Goal: Navigation & Orientation: Find specific page/section

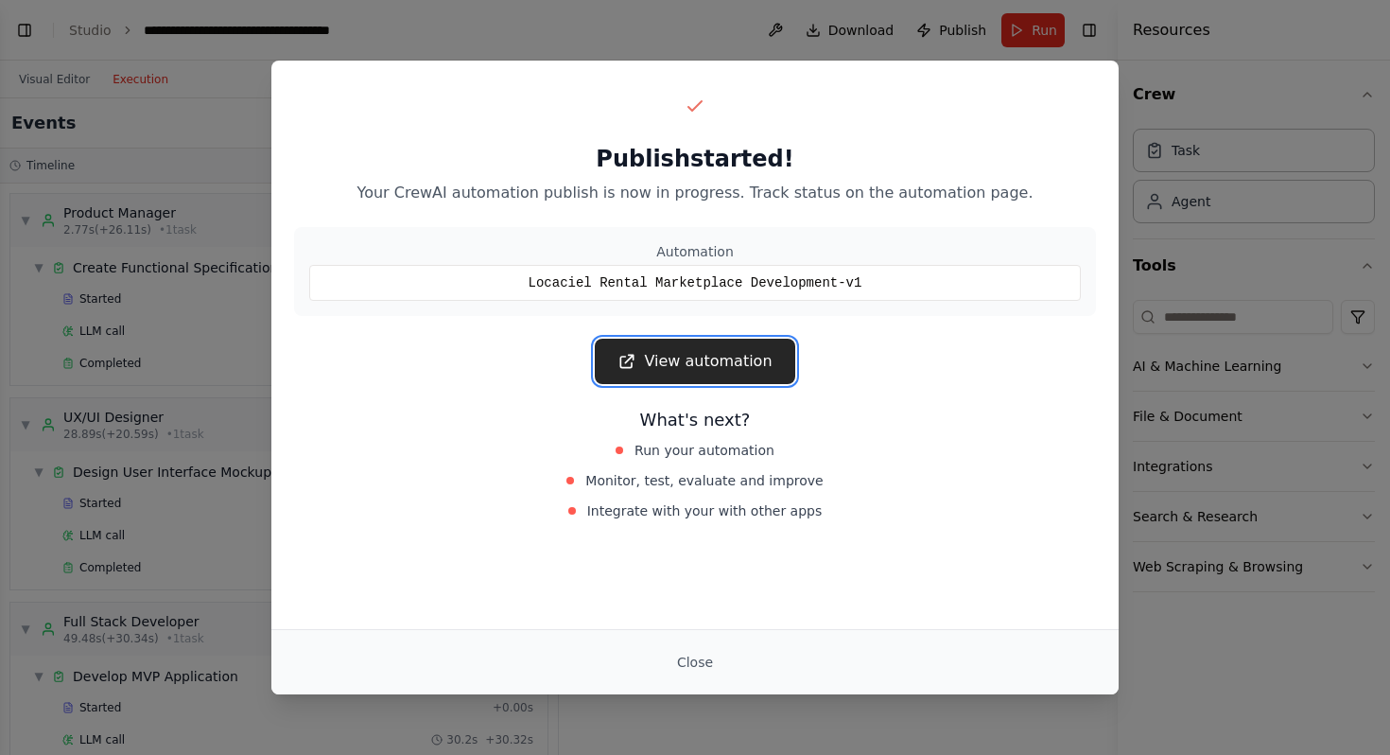
click at [748, 369] on link "View automation" at bounding box center [695, 361] width 200 height 45
click at [698, 657] on button "Close" at bounding box center [695, 662] width 66 height 34
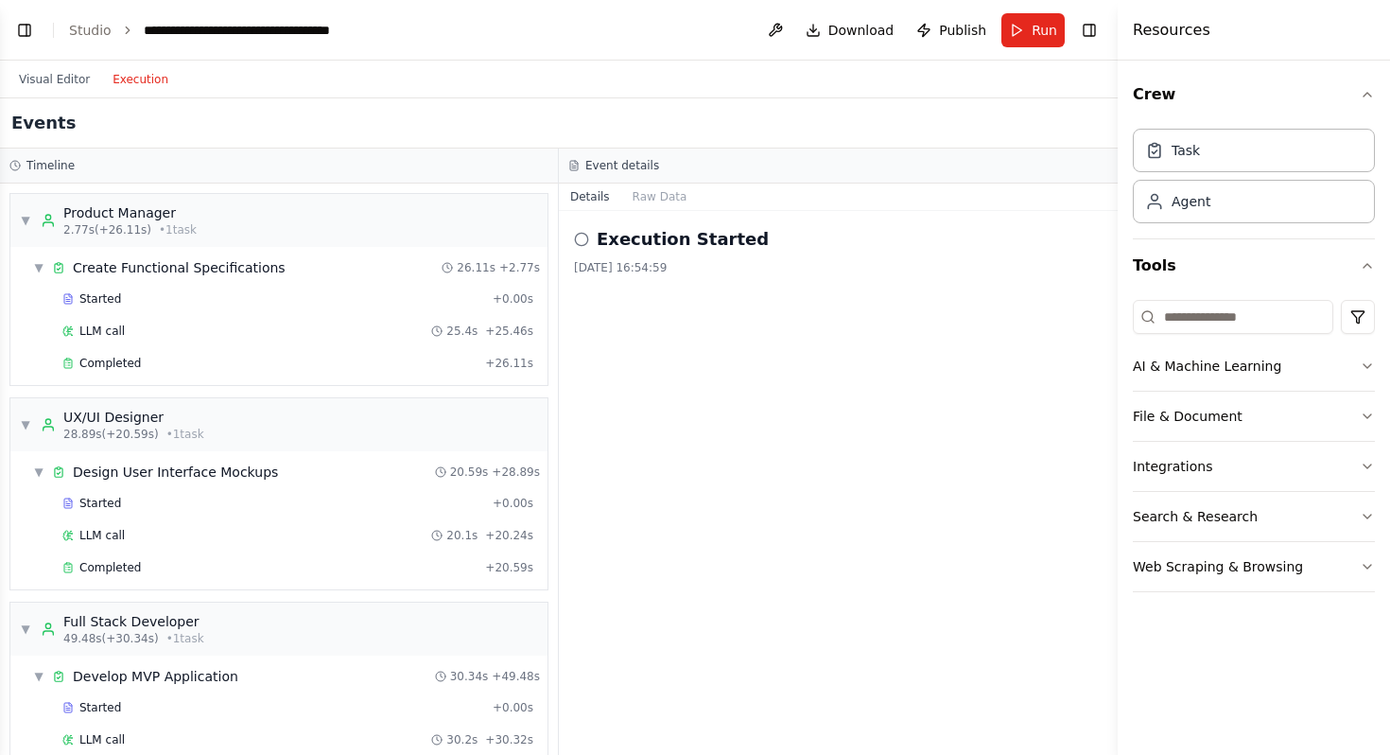
click at [586, 235] on circle at bounding box center [581, 239] width 12 height 12
click at [585, 240] on icon at bounding box center [581, 239] width 15 height 15
click at [63, 77] on button "Visual Editor" at bounding box center [55, 79] width 94 height 23
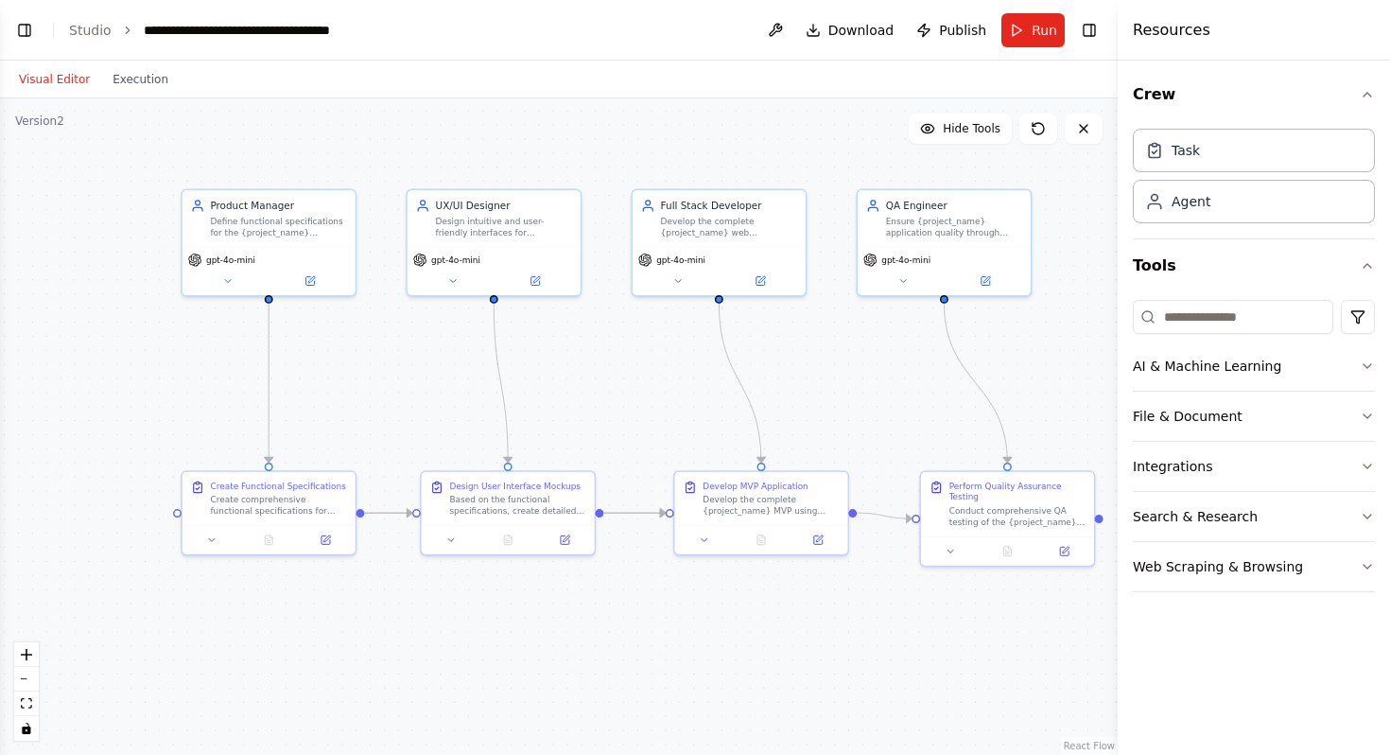
click at [54, 134] on div ".deletable-edge-delete-btn { width: 20px; height: 20px; border: 0px solid #ffff…" at bounding box center [559, 426] width 1118 height 656
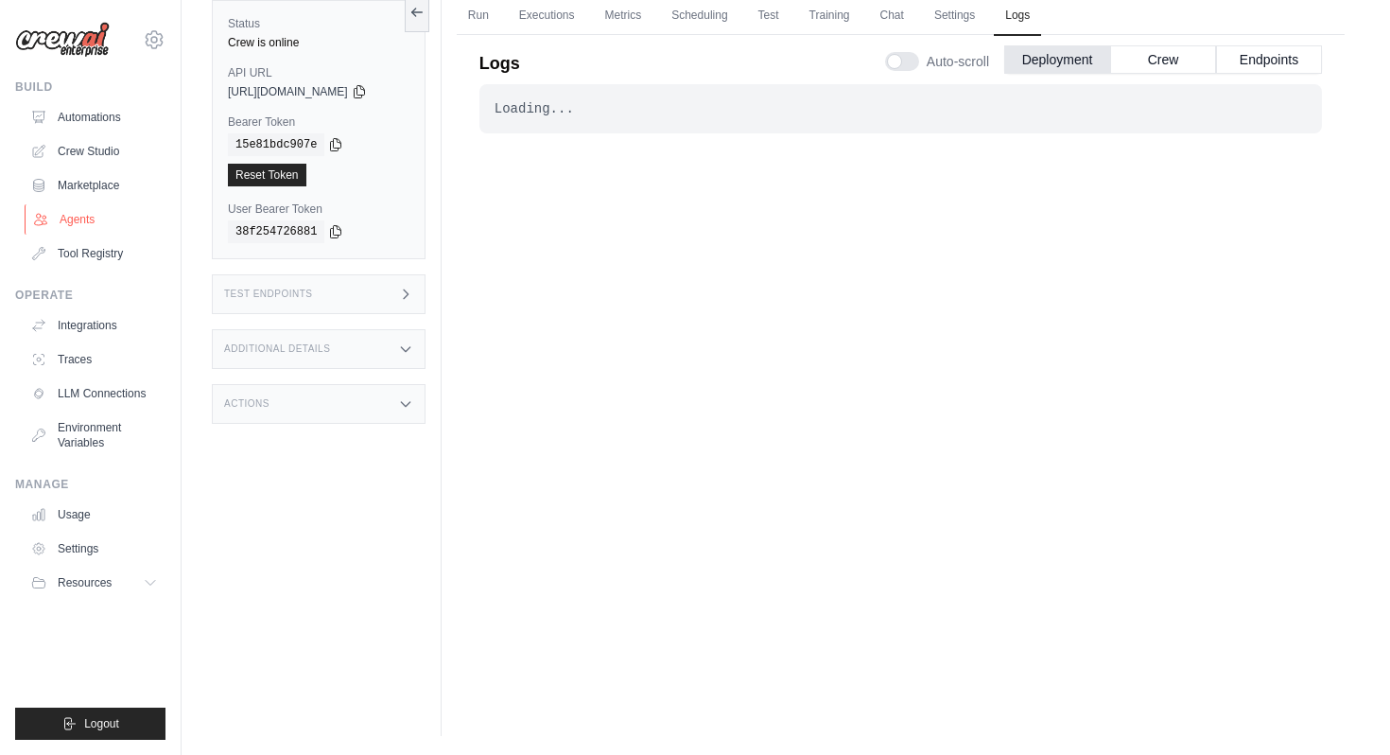
click at [94, 221] on link "Agents" at bounding box center [96, 219] width 143 height 30
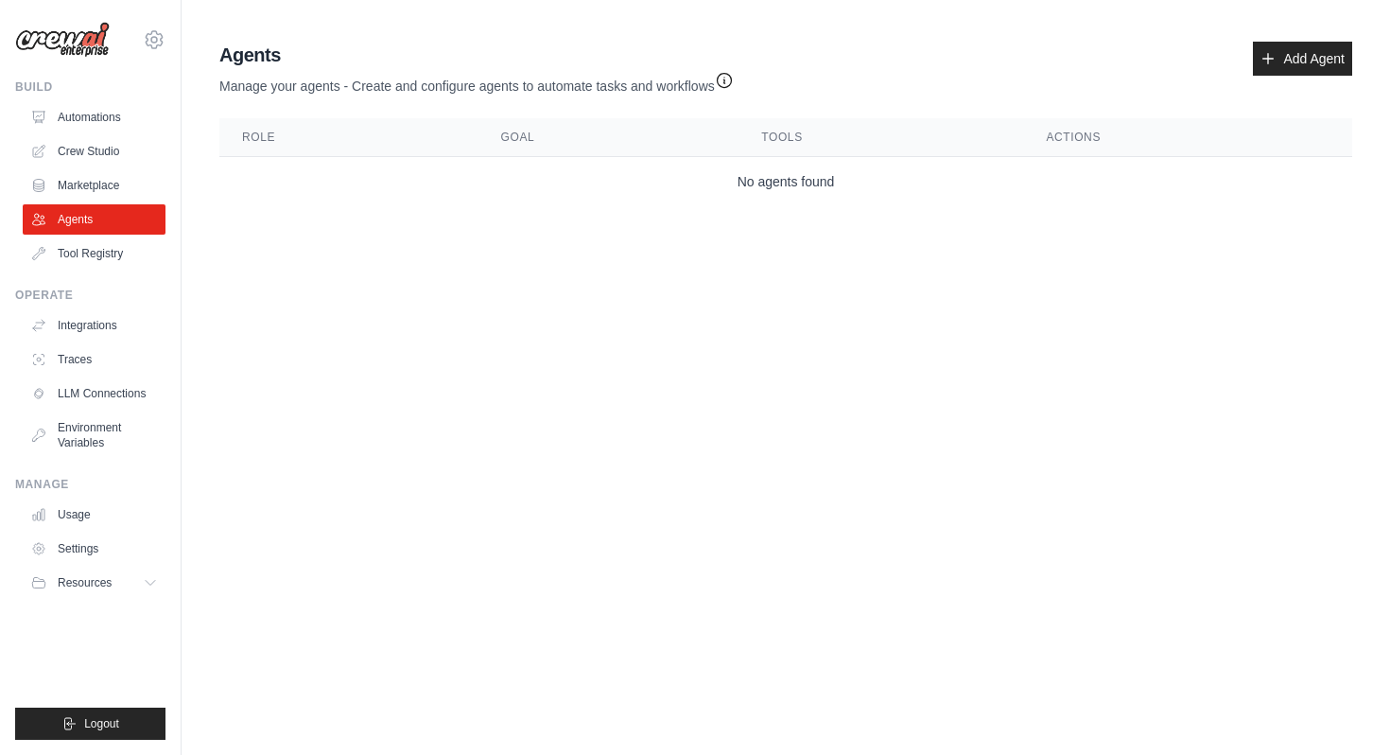
click at [729, 88] on icon "button" at bounding box center [724, 80] width 19 height 19
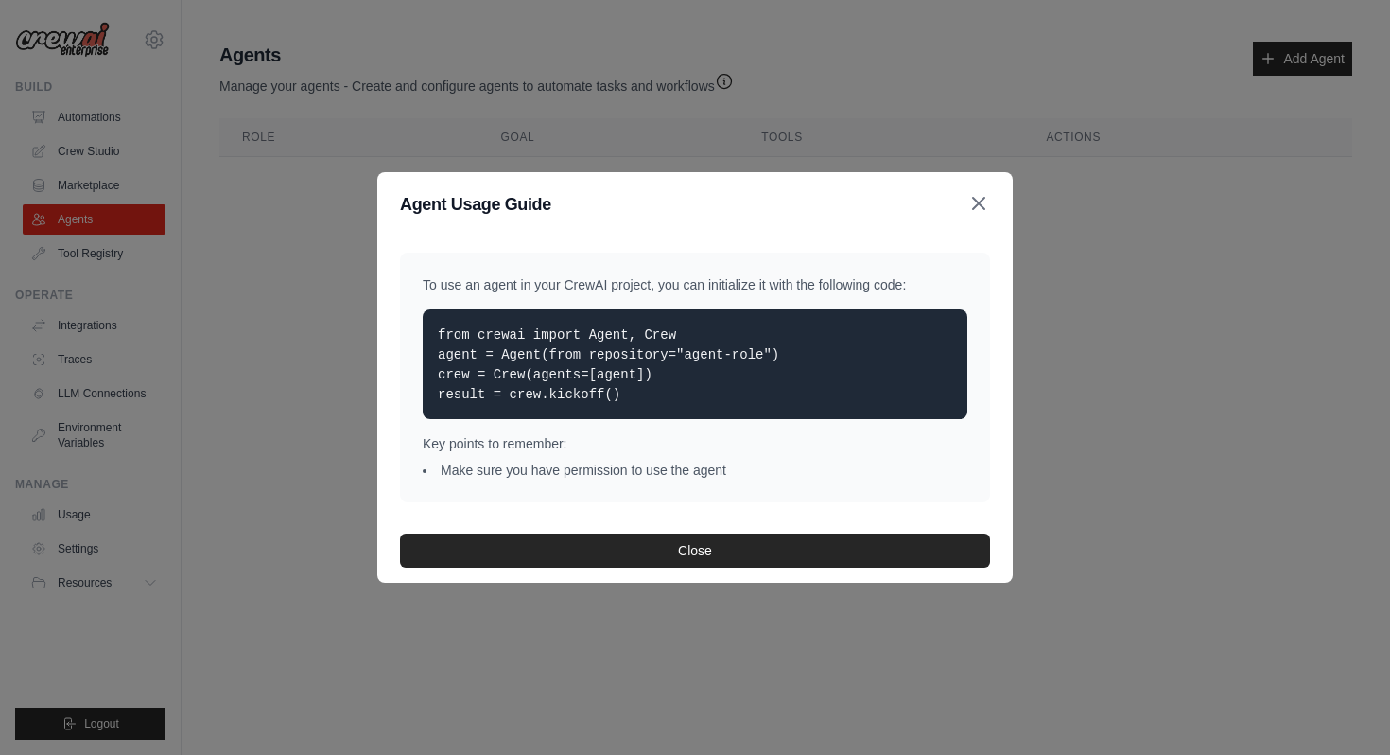
click at [984, 211] on icon "button" at bounding box center [979, 203] width 23 height 23
